Goal: Find contact information: Find contact information

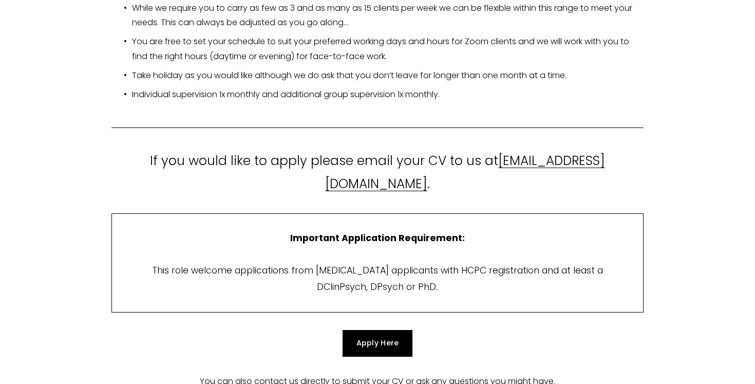
scroll to position [1929, 0]
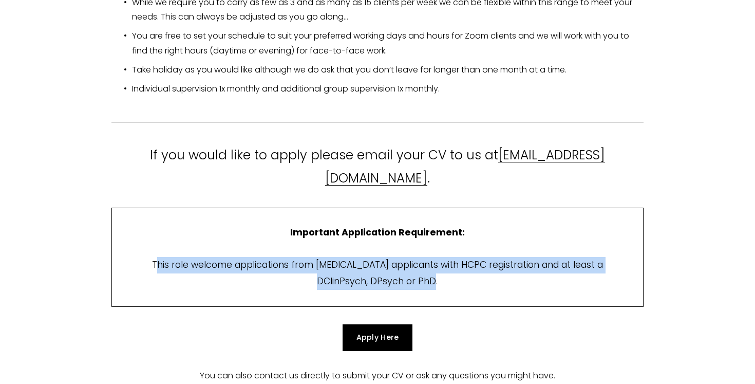
drag, startPoint x: 462, startPoint y: 219, endPoint x: 140, endPoint y: 203, distance: 322.3
click at [140, 207] on td "Important Application Requirement: This role welcome applications from [MEDICAL…" at bounding box center [376, 256] width 531 height 99
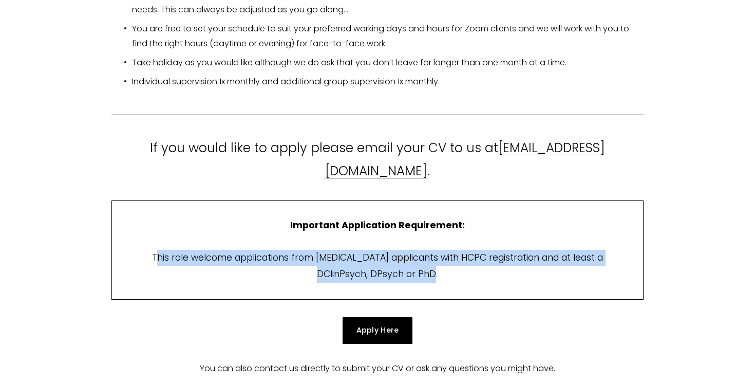
scroll to position [1939, 0]
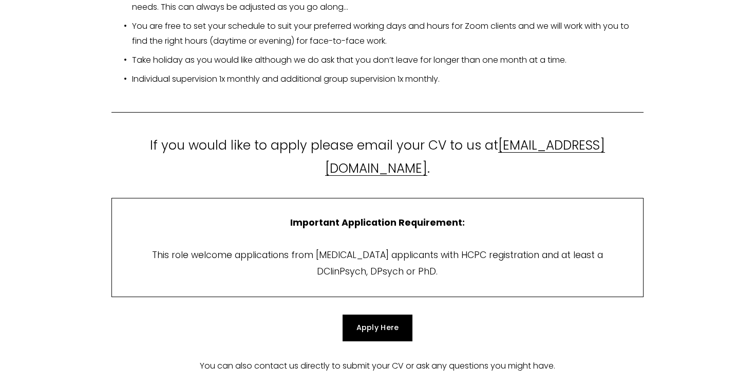
click at [411, 198] on td "Important Application Requirement: This role welcome applications from [MEDICAL…" at bounding box center [376, 247] width 531 height 99
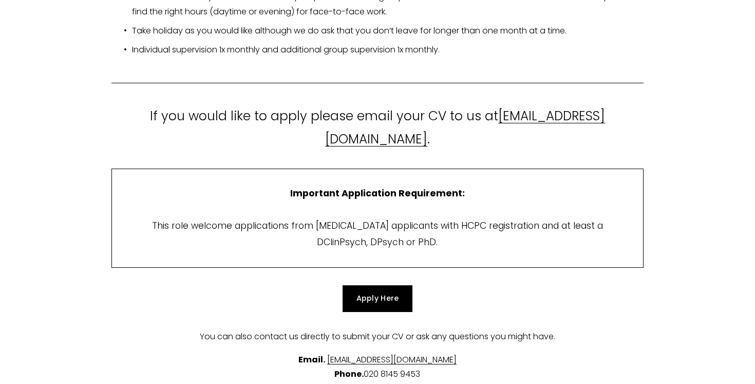
scroll to position [1991, 0]
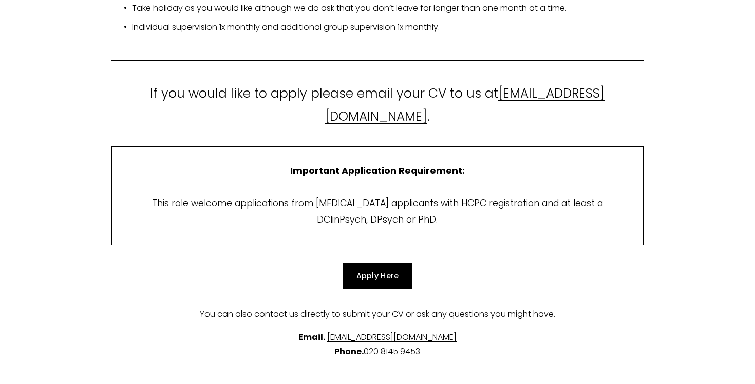
drag, startPoint x: 504, startPoint y: 55, endPoint x: 254, endPoint y: 62, distance: 249.6
click at [254, 82] on p "If you would like to apply please email your CV to us at [EMAIL_ADDRESS][DOMAIN…" at bounding box center [377, 105] width 532 height 46
copy p "[EMAIL_ADDRESS][DOMAIN_NAME] ."
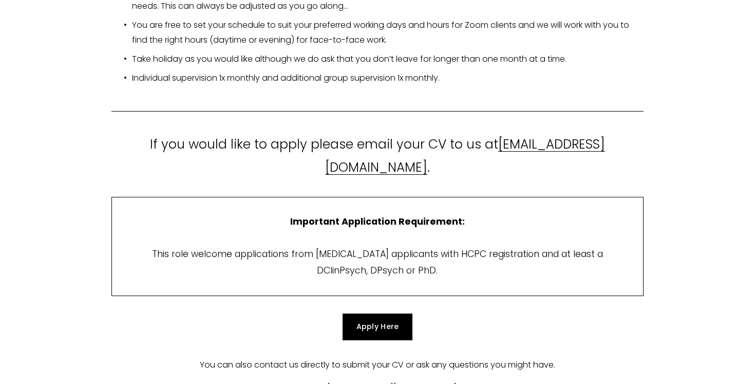
scroll to position [1988, 0]
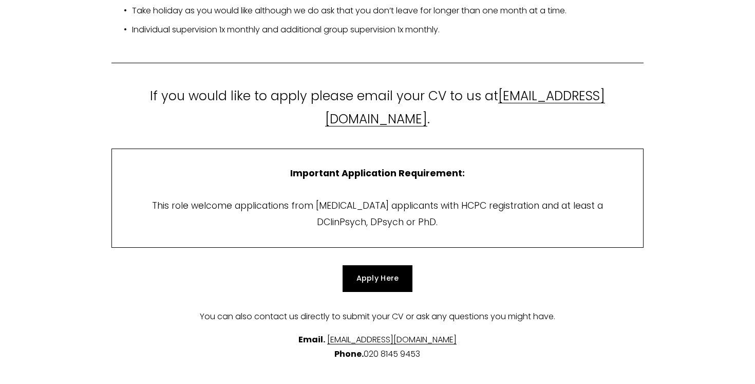
click at [516, 85] on p "If you would like to apply please email your CV to us at [EMAIL_ADDRESS][DOMAIN…" at bounding box center [377, 108] width 532 height 46
drag, startPoint x: 499, startPoint y: 60, endPoint x: 248, endPoint y: 62, distance: 251.1
click at [248, 85] on p "If you would like to apply please email your CV to us at [EMAIL_ADDRESS][DOMAIN…" at bounding box center [377, 108] width 532 height 46
copy link "[EMAIL_ADDRESS][DOMAIN_NAME]"
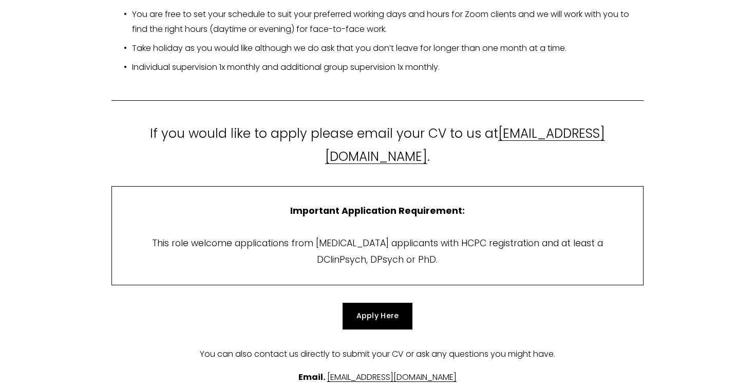
click at [338, 186] on td "Important Application Requirement: This role welcome applications from [MEDICAL…" at bounding box center [376, 235] width 531 height 99
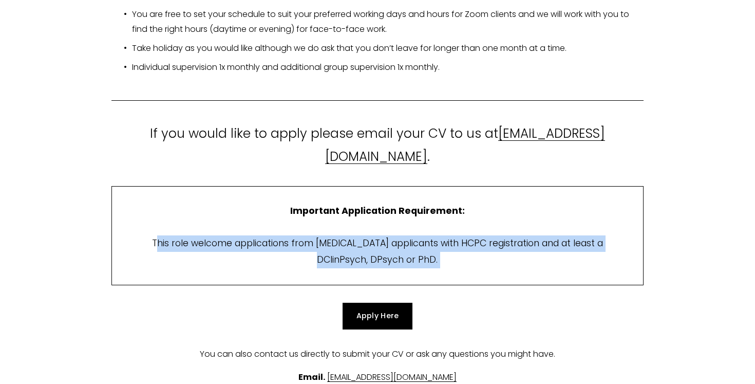
click at [338, 186] on td "Important Application Requirement: This role welcome applications from [MEDICAL…" at bounding box center [376, 235] width 531 height 99
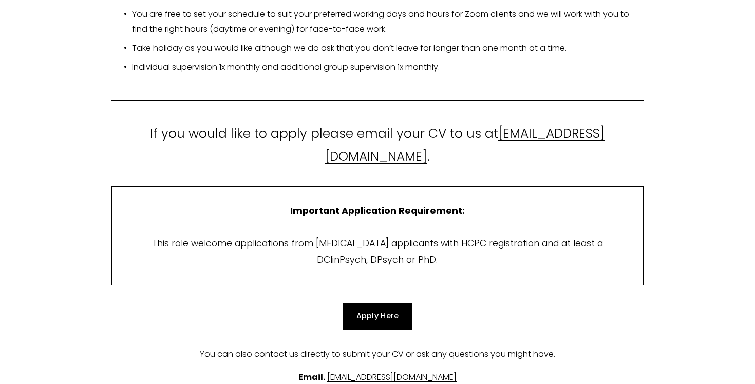
click at [374, 186] on td "Important Application Requirement: This role welcome applications from [MEDICAL…" at bounding box center [376, 235] width 531 height 99
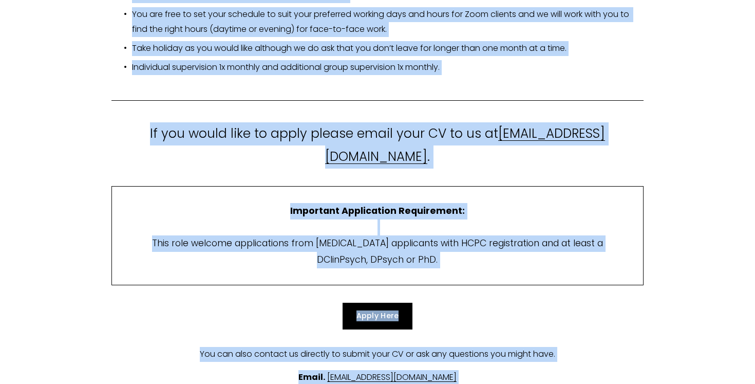
copy div "NEWS [DATE]: [PERSON_NAME] is expanding her office hours and is now accepting n…"
click at [369, 186] on td "Important Application Requirement: This role welcome applications from [MEDICAL…" at bounding box center [376, 235] width 531 height 99
